Goal: Information Seeking & Learning: Check status

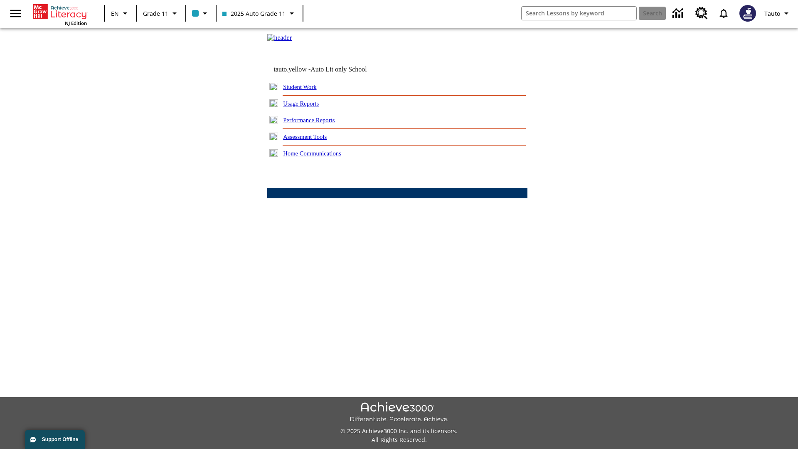
click at [307, 107] on link "Usage Reports" at bounding box center [301, 103] width 36 height 7
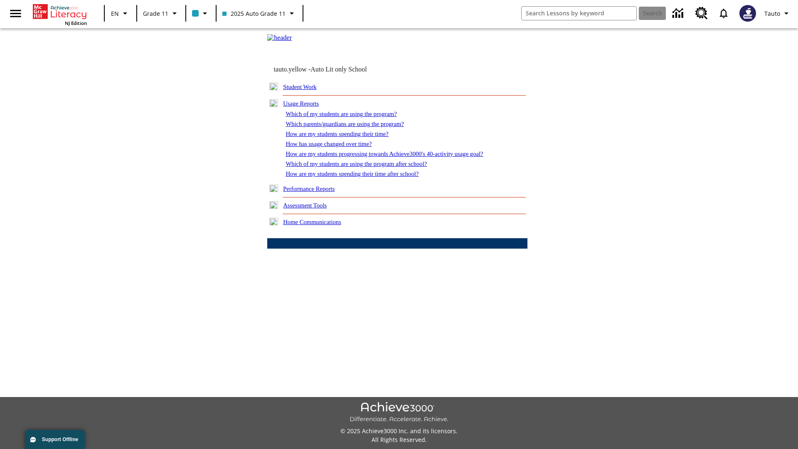
click at [349, 117] on link "Which of my students are using the program?" at bounding box center [340, 114] width 111 height 7
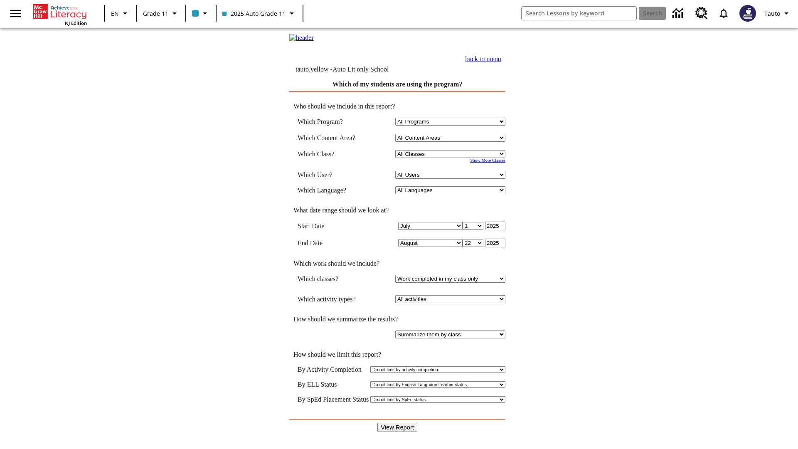
click at [397, 423] on input "View Report" at bounding box center [397, 427] width 40 height 9
click at [501, 62] on link "back to menu" at bounding box center [483, 58] width 36 height 7
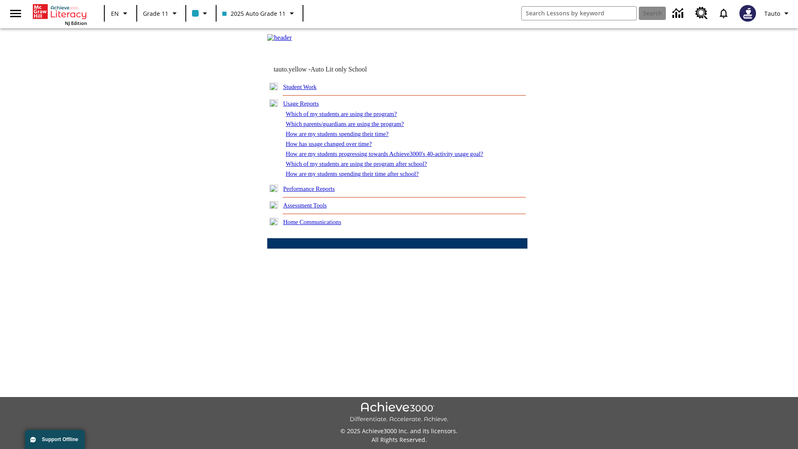
click at [344, 137] on link "How are my students spending their time?" at bounding box center [336, 133] width 103 height 7
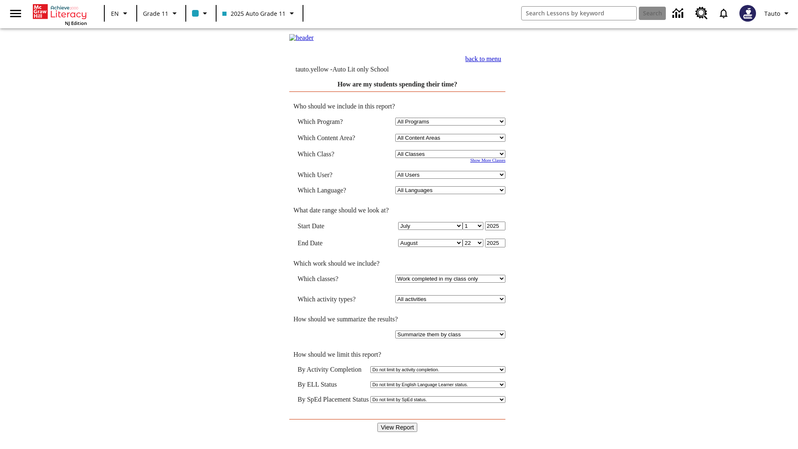
click at [397, 423] on input "View Report" at bounding box center [397, 427] width 40 height 9
click at [501, 62] on link "back to menu" at bounding box center [483, 58] width 36 height 7
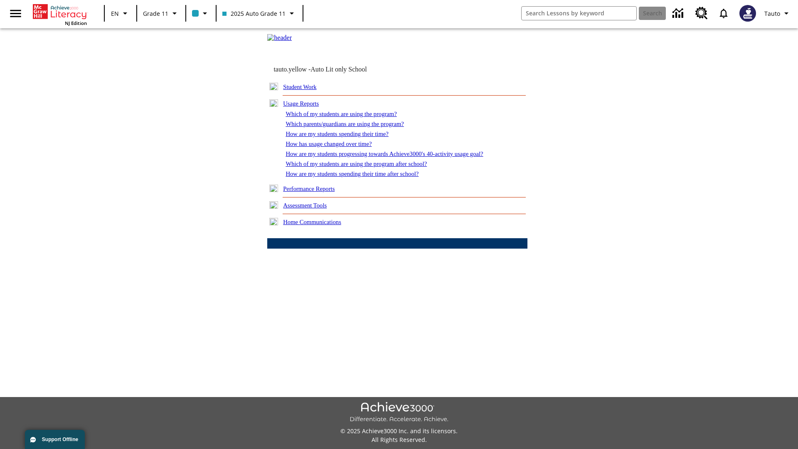
click at [362, 177] on link "How are my students spending their time after school?" at bounding box center [351, 173] width 133 height 7
